Goal: Use online tool/utility: Utilize a website feature to perform a specific function

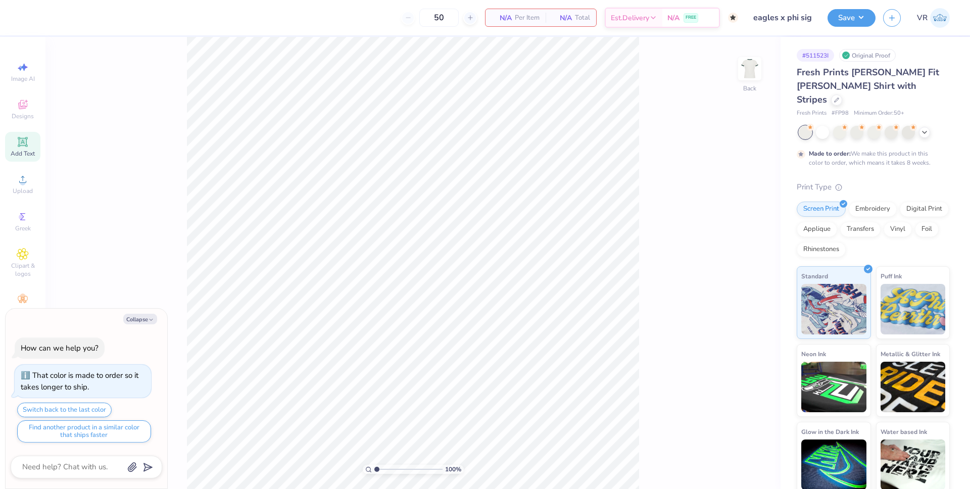
click at [27, 145] on icon at bounding box center [23, 142] width 10 height 10
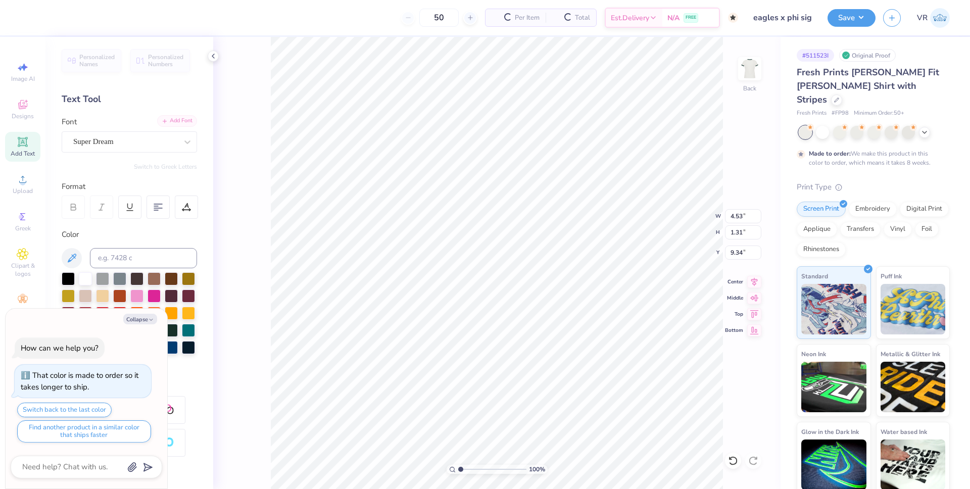
click at [166, 120] on div "Add Font" at bounding box center [177, 121] width 40 height 12
click at [168, 123] on div "Add Font" at bounding box center [177, 121] width 40 height 12
type textarea "x"
type textarea "TXT"
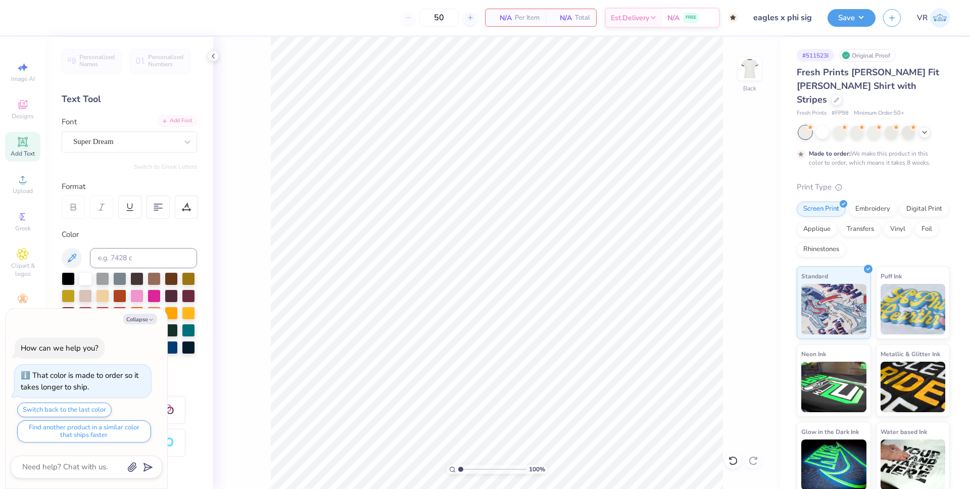
click at [175, 118] on div "Add Font" at bounding box center [177, 121] width 40 height 12
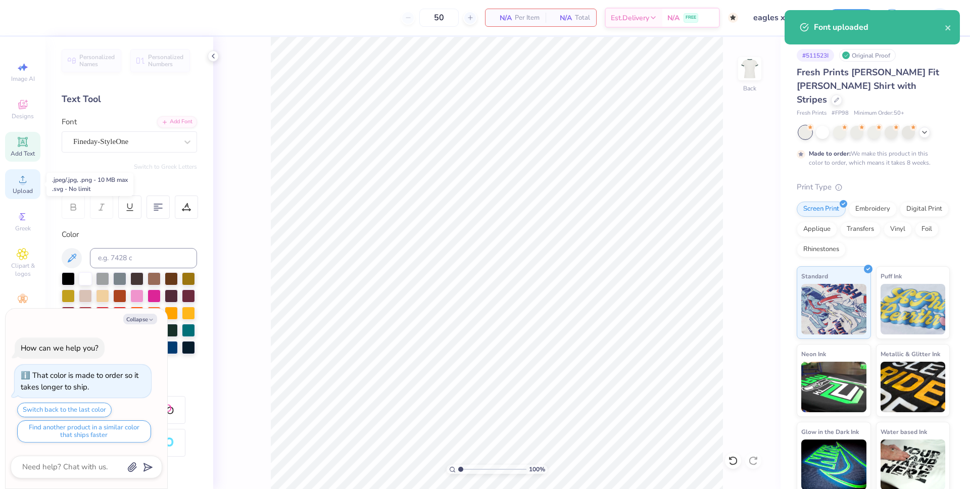
click at [22, 179] on icon at bounding box center [22, 179] width 7 height 7
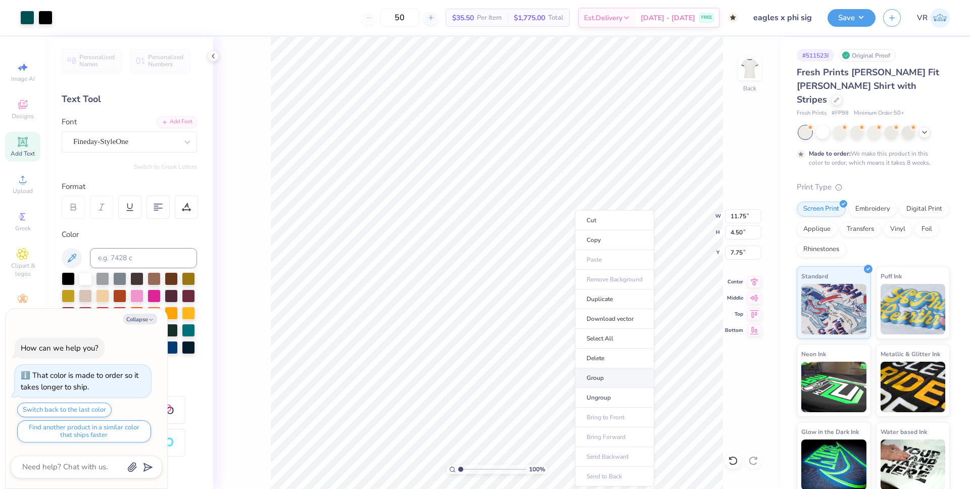
click at [604, 374] on li "Group" at bounding box center [614, 378] width 79 height 20
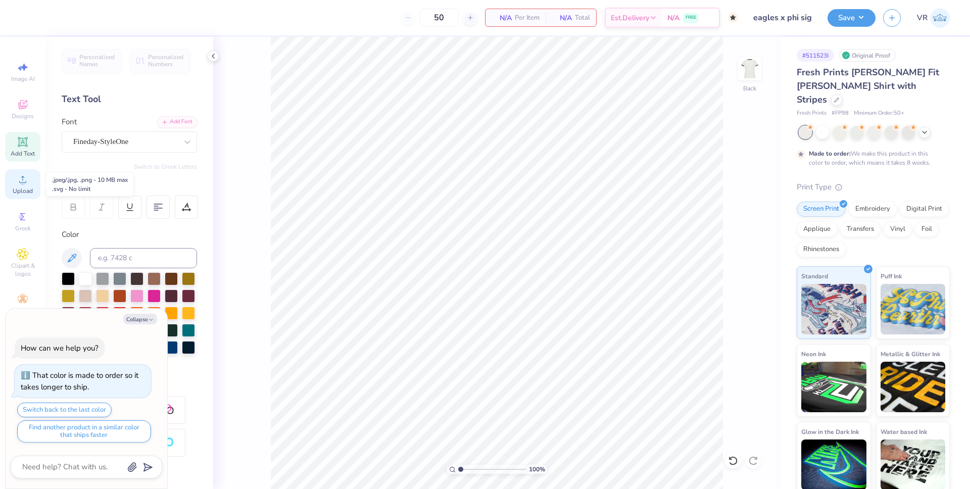
click at [27, 181] on icon at bounding box center [23, 179] width 12 height 12
click at [19, 182] on icon at bounding box center [22, 179] width 7 height 7
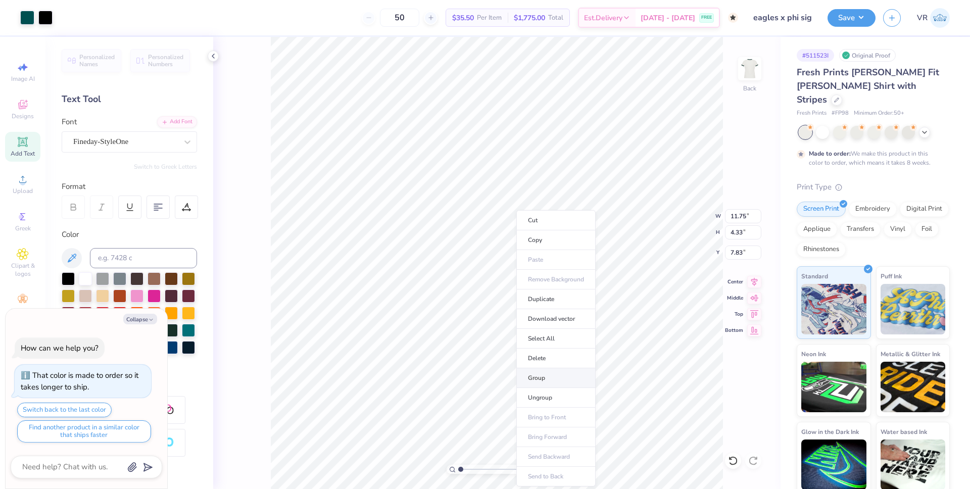
click at [542, 376] on li "Group" at bounding box center [555, 378] width 79 height 20
type textarea "x"
click at [737, 218] on input "11.75" at bounding box center [743, 216] width 36 height 14
type input "7"
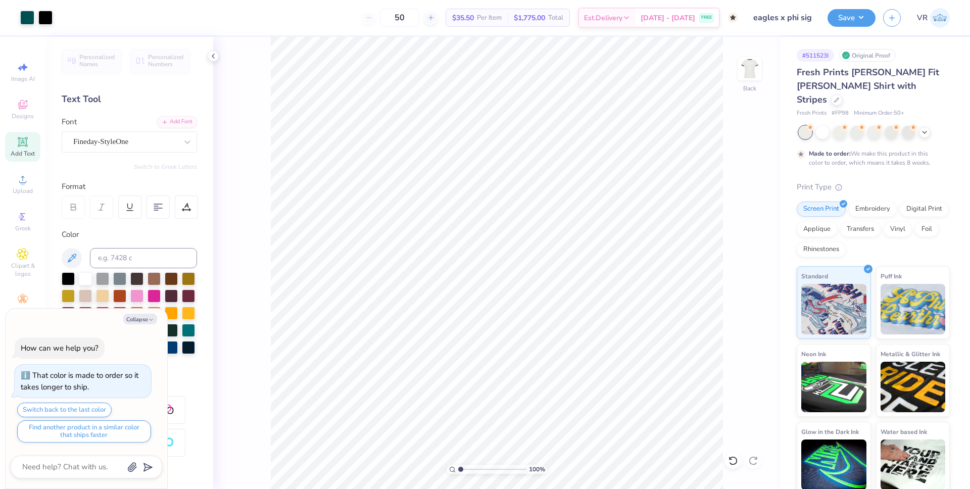
type textarea "x"
click at [738, 209] on input "11.75" at bounding box center [743, 216] width 36 height 14
type input "7"
type textarea "x"
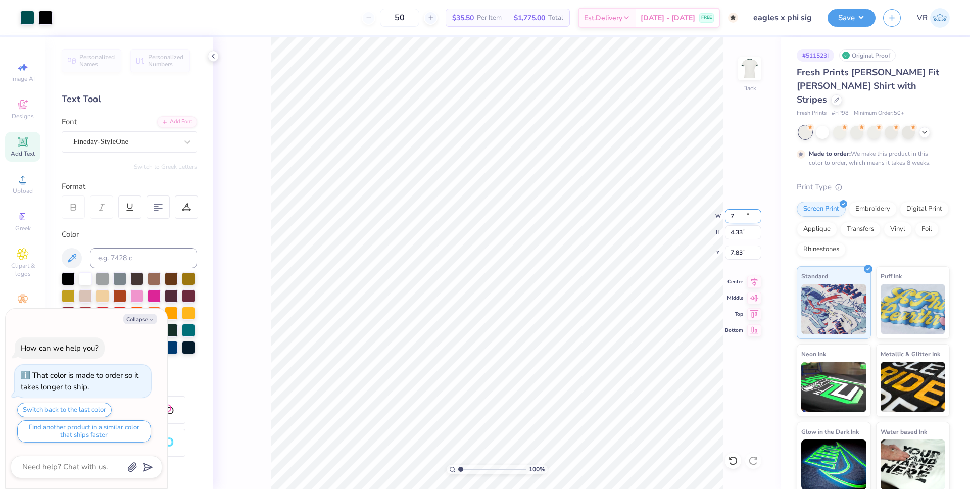
type input "7.00"
type input "2.58"
type input "8.71"
type textarea "x"
click at [734, 254] on input "8.49" at bounding box center [743, 253] width 36 height 14
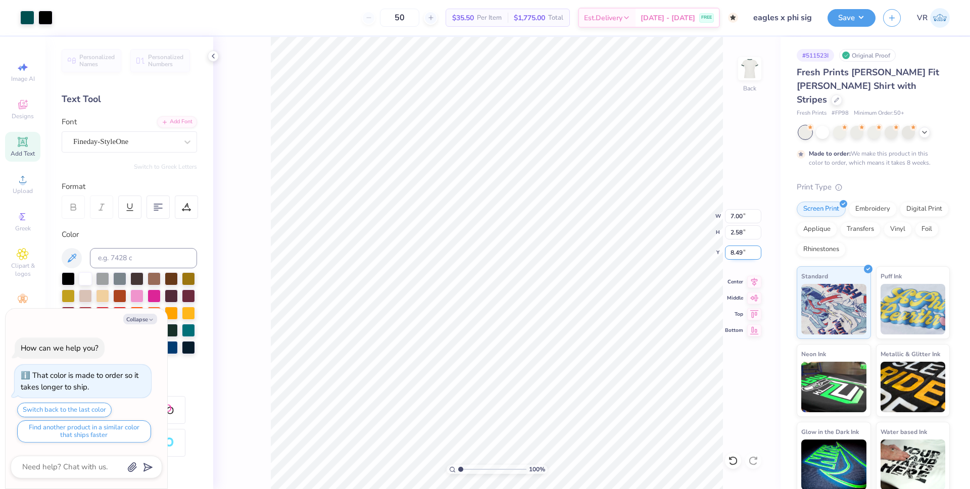
click at [734, 254] on input "8.49" at bounding box center [743, 253] width 36 height 14
type input "3"
type textarea "x"
type input "3.00"
type textarea "x"
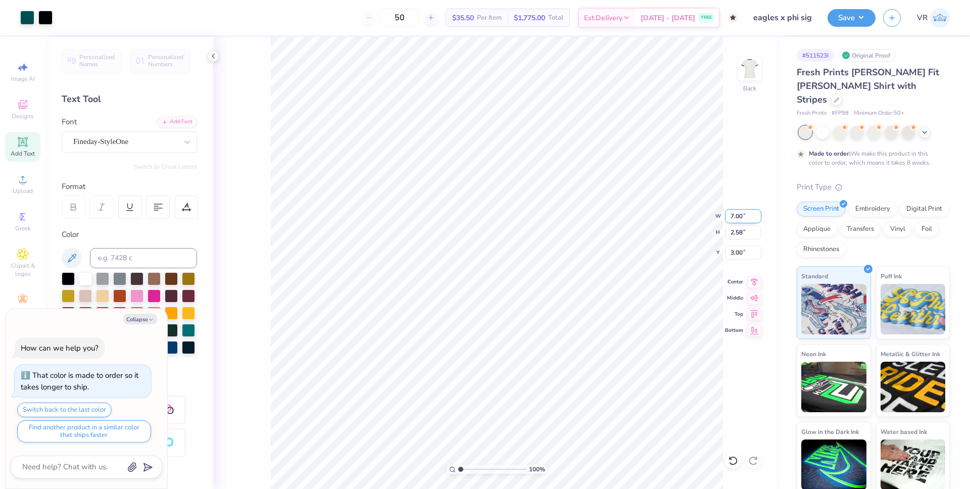
click at [735, 215] on input "7.00" at bounding box center [743, 216] width 36 height 14
type input "9"
type textarea "x"
type input "9.00"
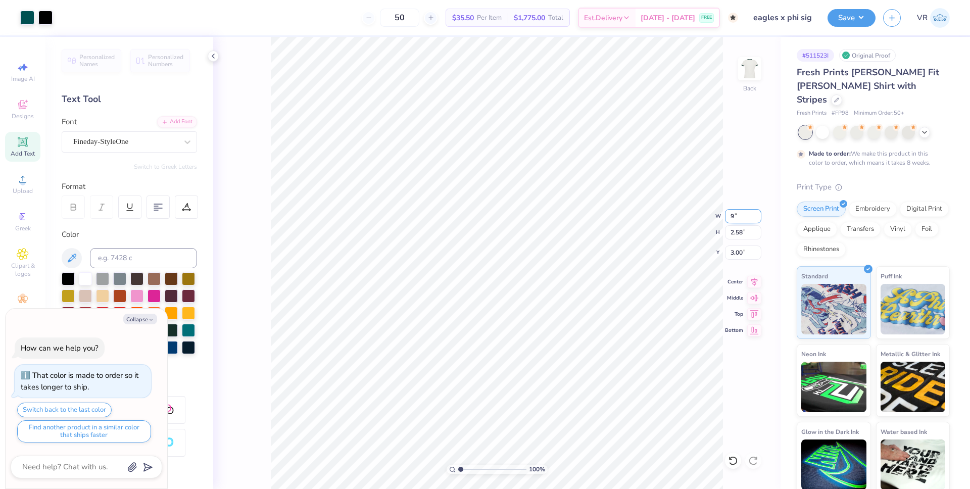
type input "3.32"
click at [738, 256] on input "2.63" at bounding box center [743, 253] width 36 height 14
type input "3"
type textarea "x"
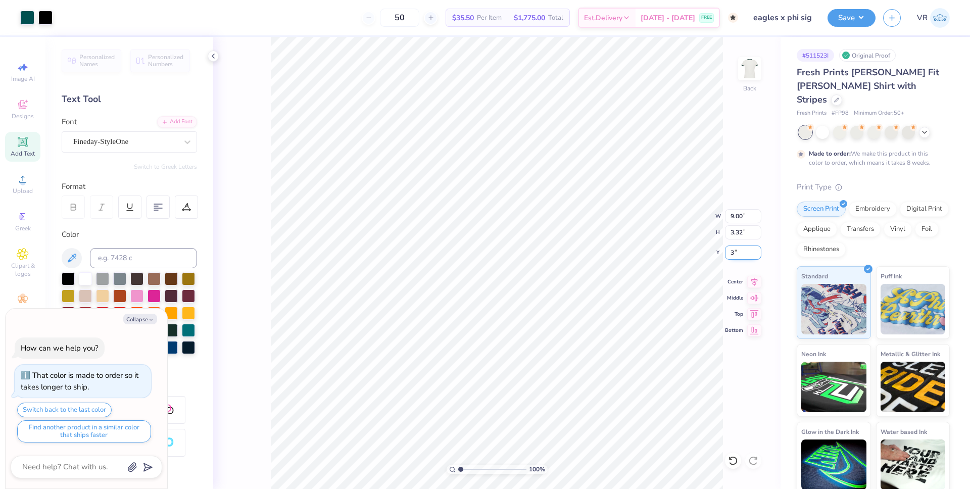
type input "3.00"
type textarea "x"
